Goal: Obtain resource: Obtain resource

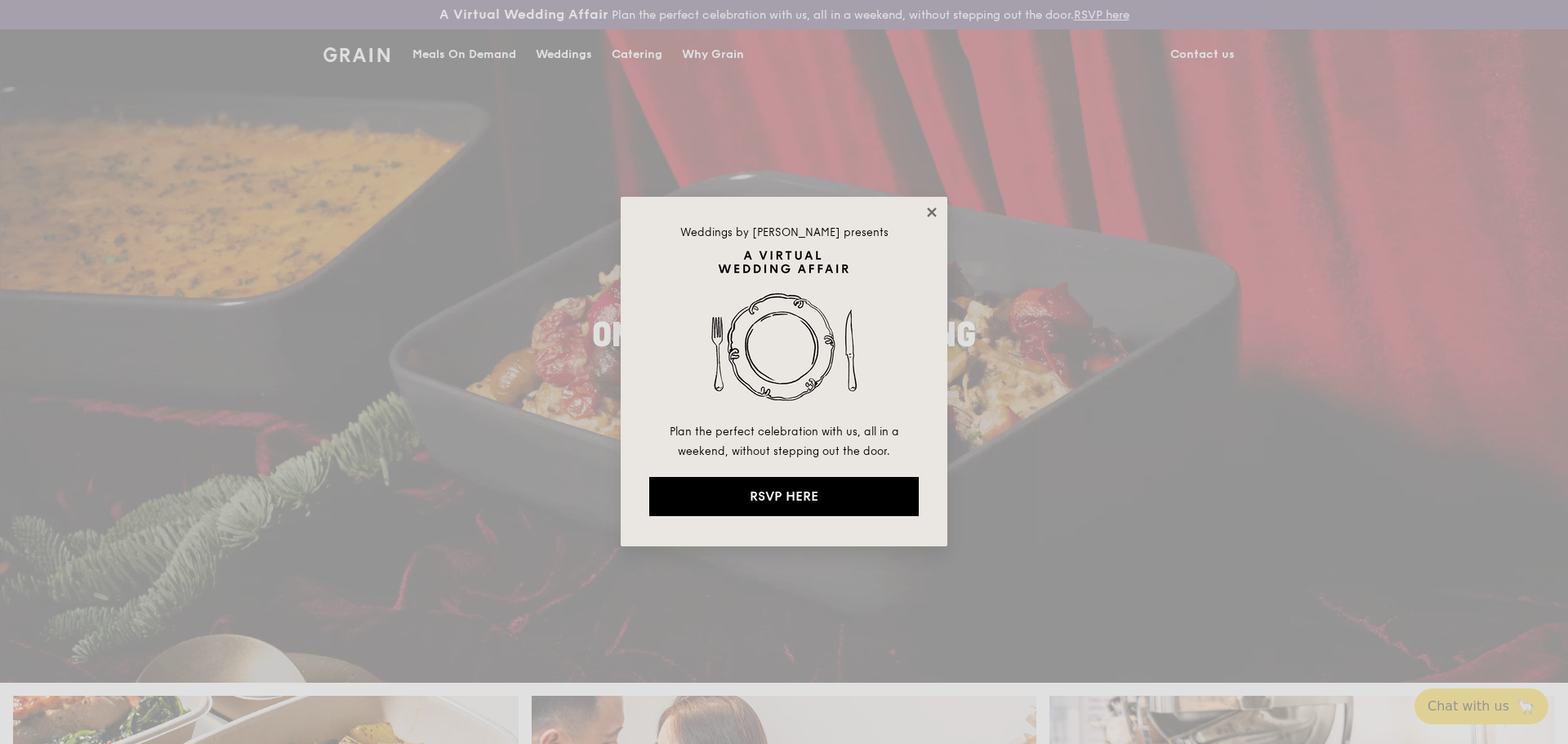
click at [931, 213] on icon at bounding box center [932, 212] width 9 height 9
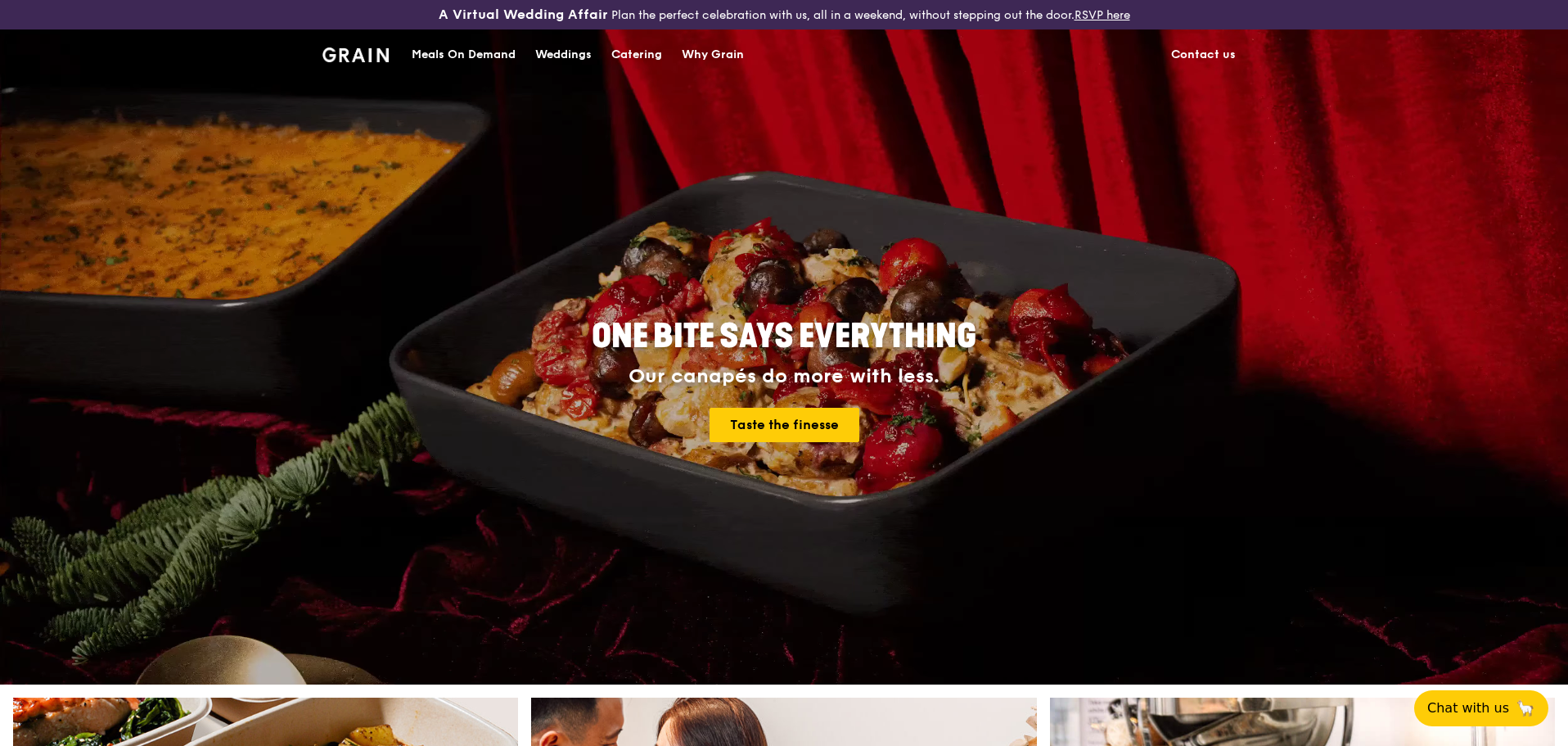
click at [617, 58] on div "Catering" at bounding box center [636, 55] width 51 height 49
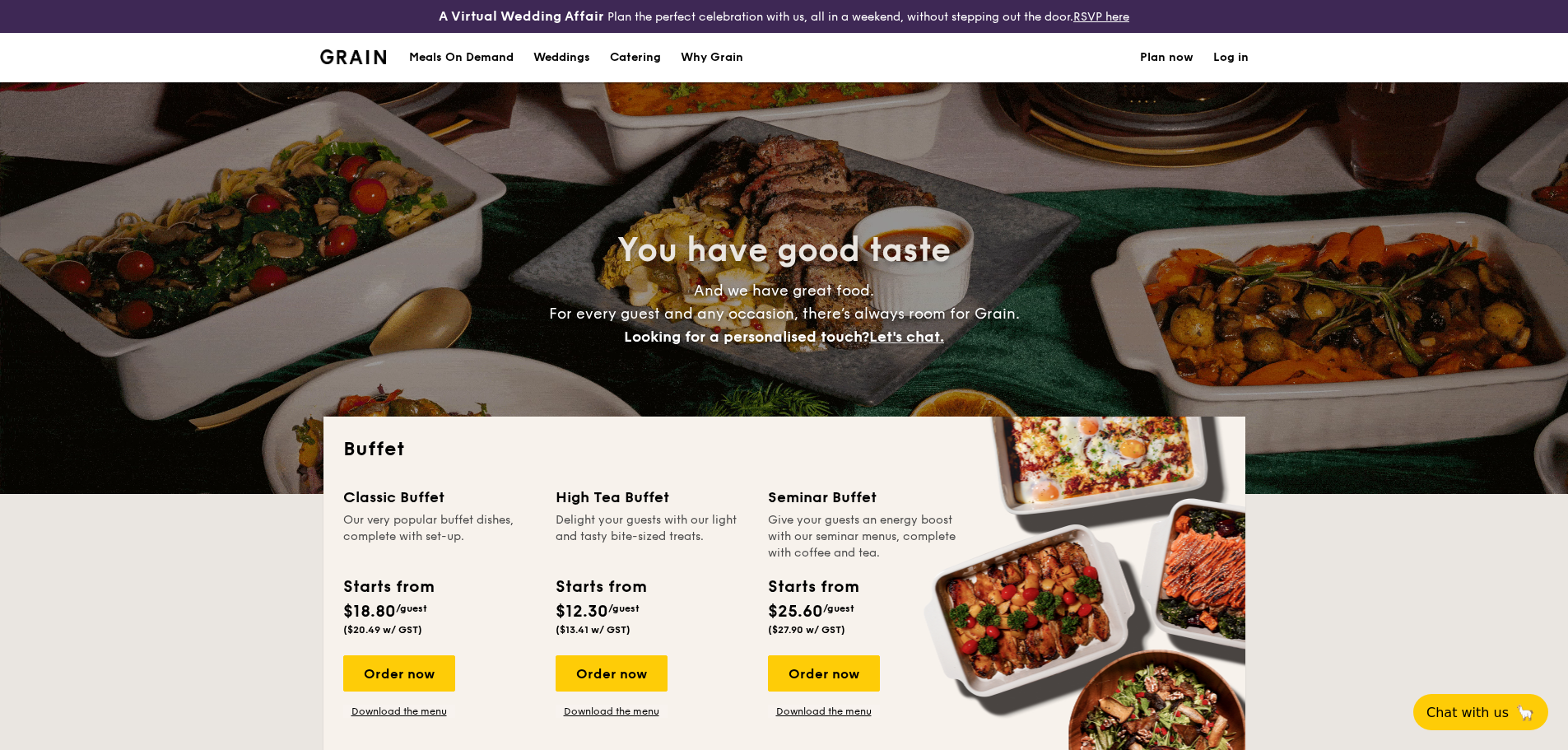
select select
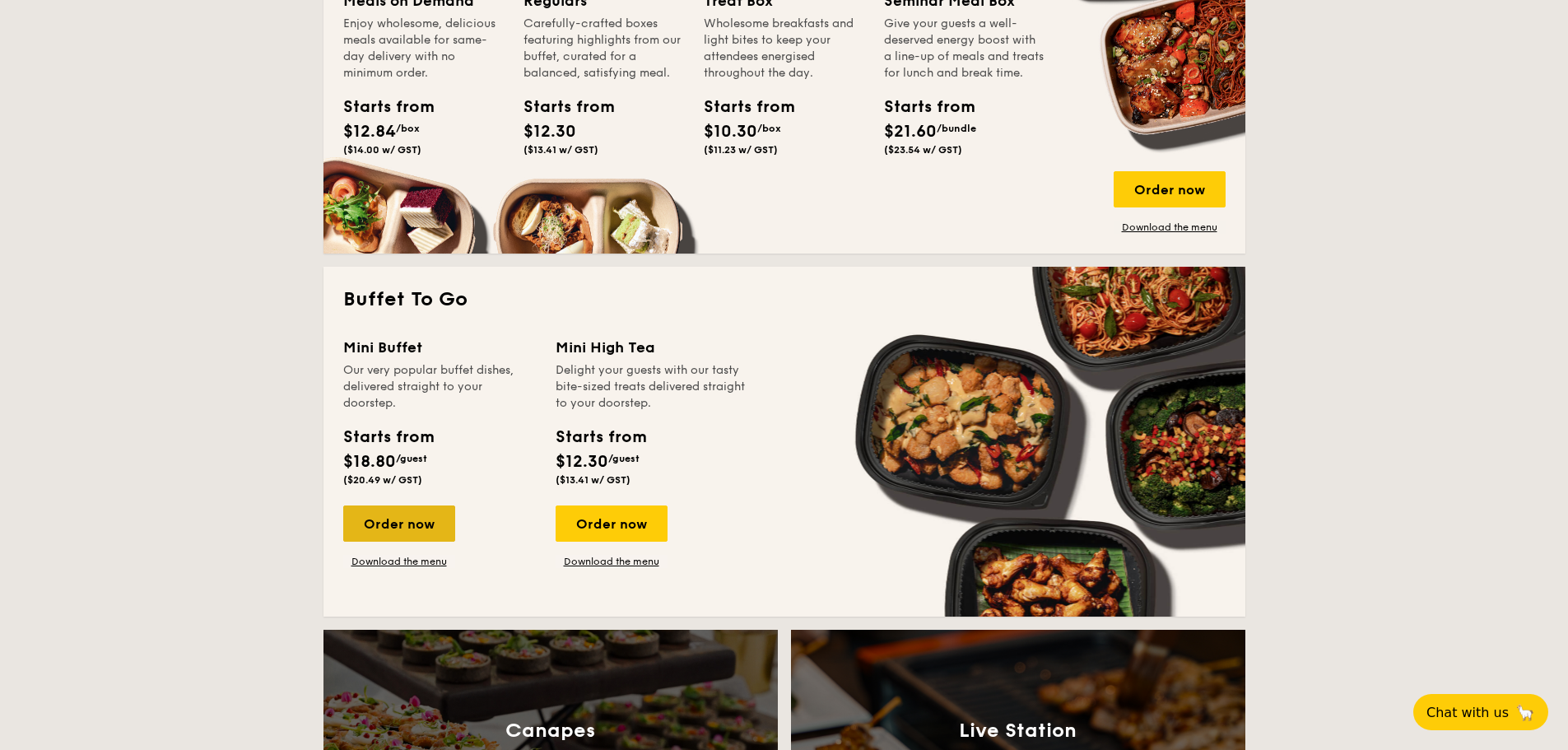
scroll to position [905, 0]
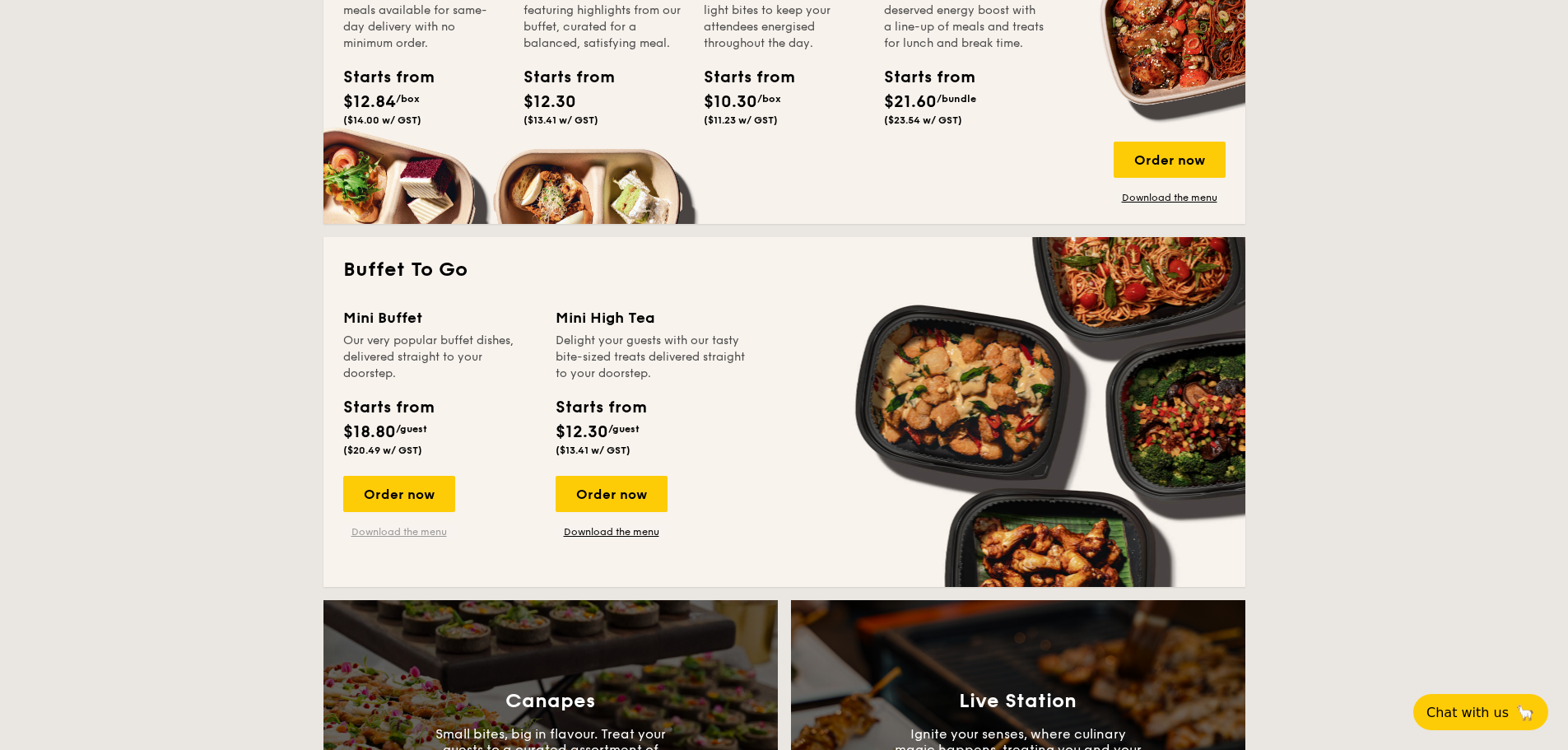
click at [400, 536] on link "Download the menu" at bounding box center [399, 532] width 112 height 13
click at [621, 537] on link "Download the menu" at bounding box center [612, 532] width 112 height 13
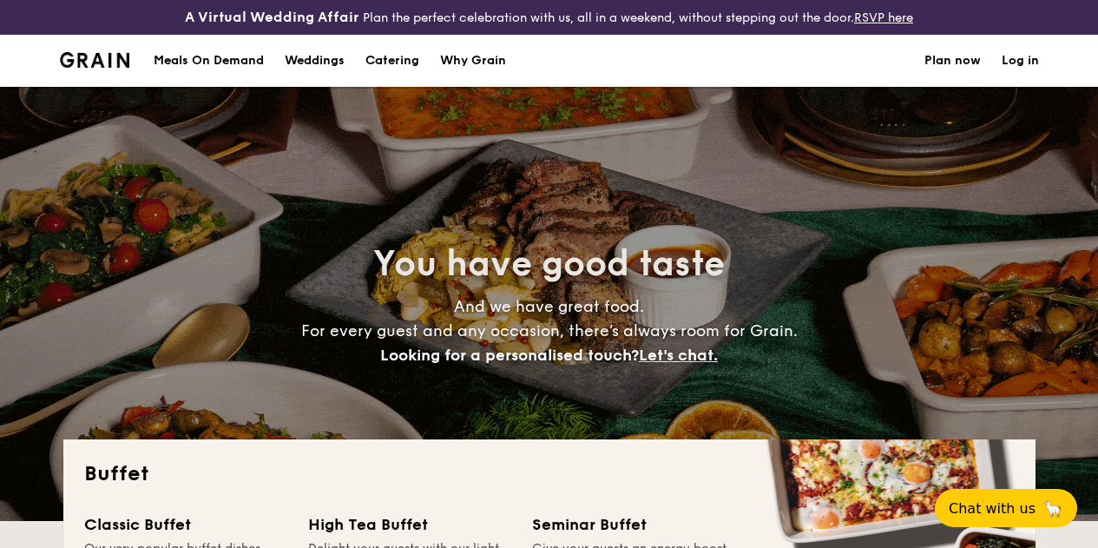
select select
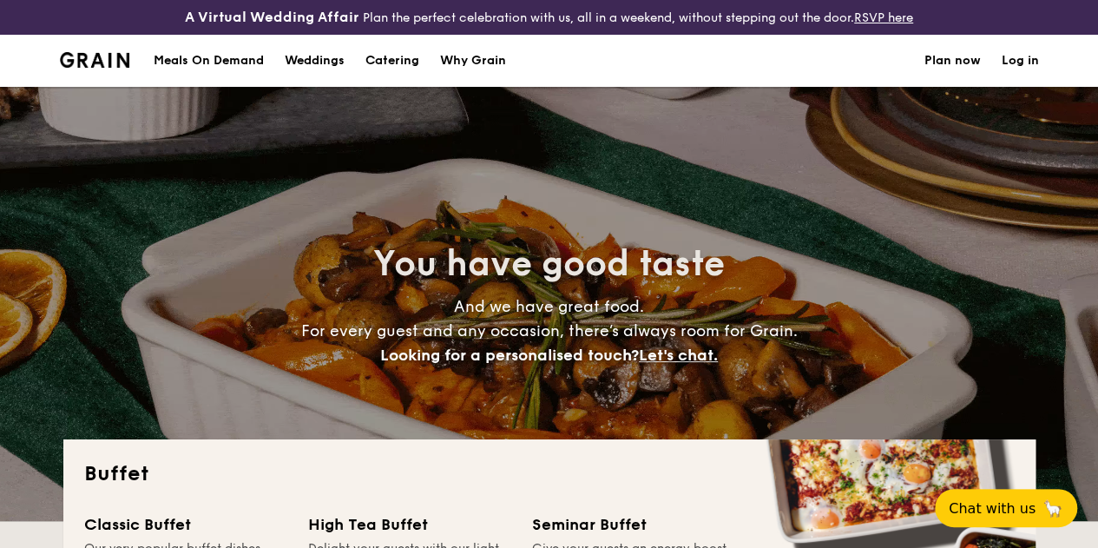
click at [383, 78] on h1 "Catering" at bounding box center [392, 61] width 54 height 52
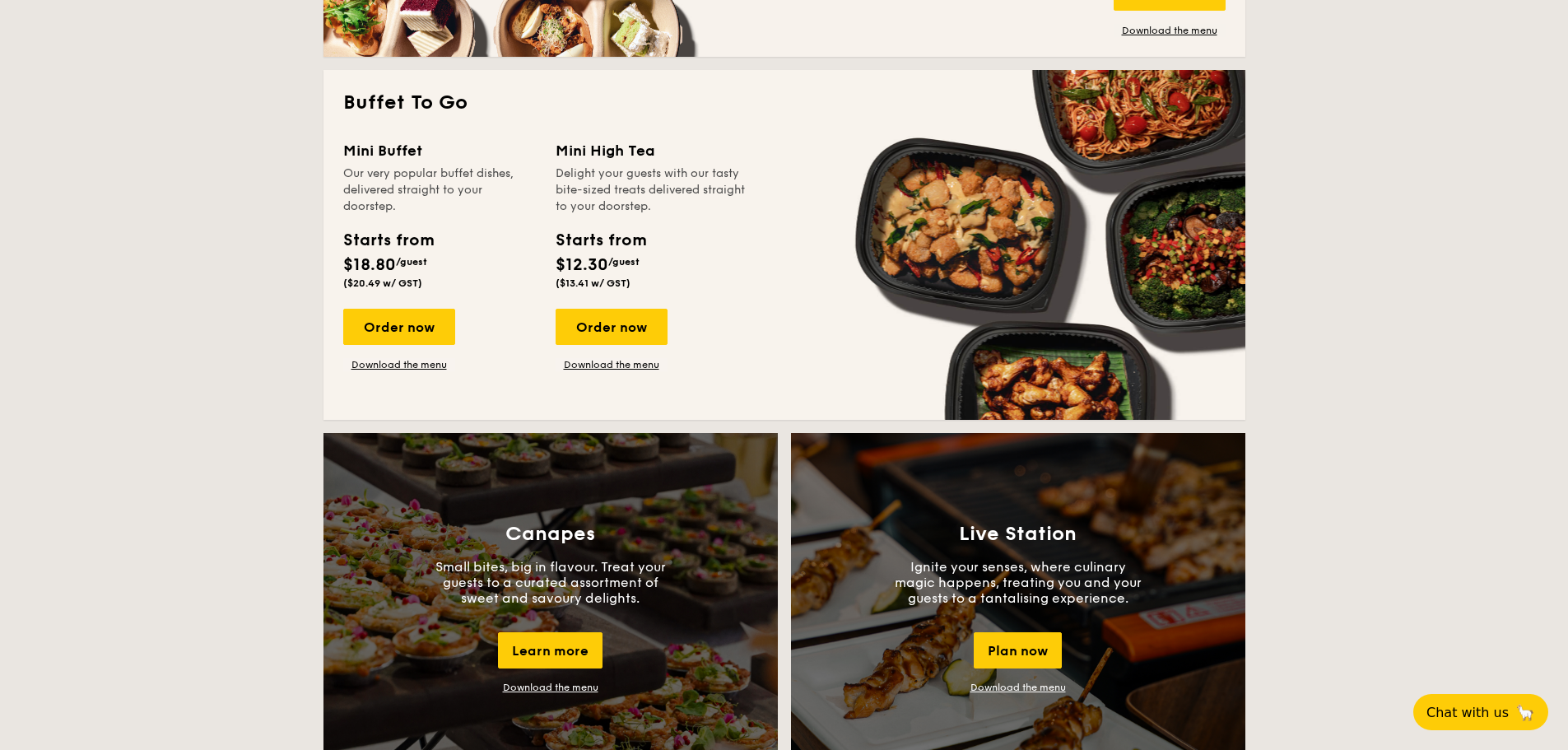
scroll to position [1070, 0]
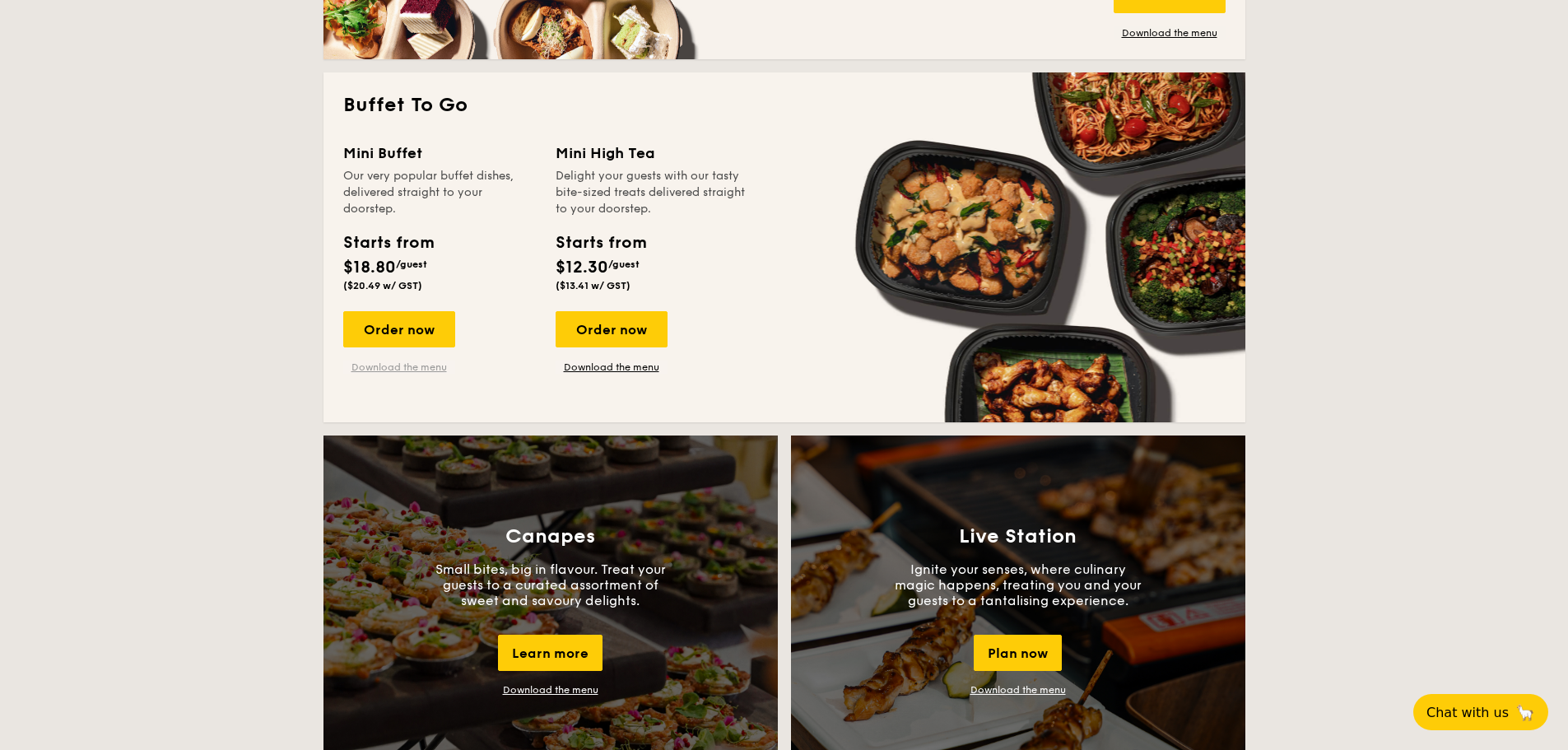
click at [401, 362] on link "Download the menu" at bounding box center [399, 367] width 112 height 13
click at [611, 365] on link "Download the menu" at bounding box center [612, 367] width 112 height 13
drag, startPoint x: 585, startPoint y: 260, endPoint x: 634, endPoint y: 286, distance: 55.5
click at [634, 286] on div "Starts from $12.30 /guest ($13.41 w/ GST)" at bounding box center [600, 261] width 90 height 61
